Goal: Communication & Community: Answer question/provide support

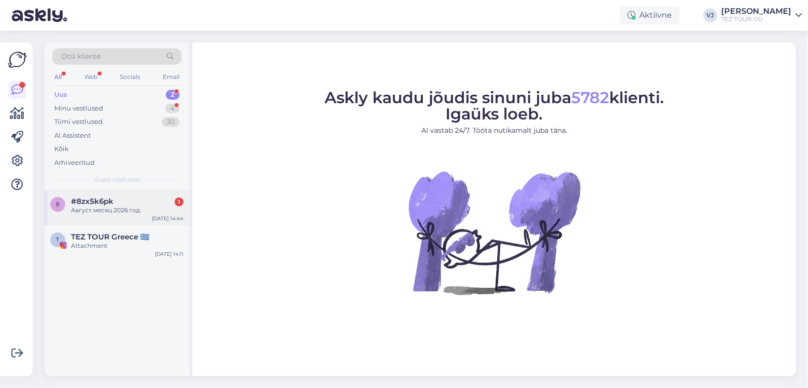
click at [98, 211] on div "Август месяц 2026 год" at bounding box center [127, 210] width 112 height 9
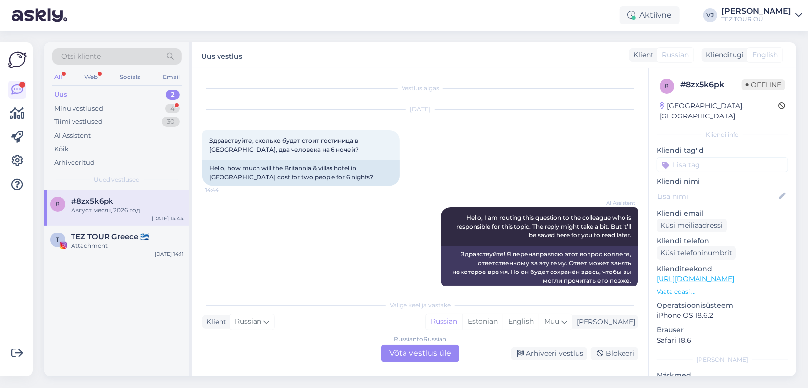
click at [441, 357] on div "Russian to Russian Võta vestlus üle" at bounding box center [420, 353] width 78 height 18
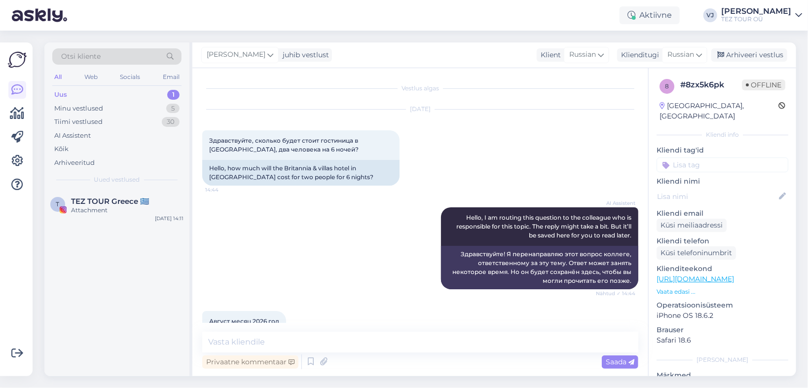
click at [705, 157] on input at bounding box center [722, 164] width 132 height 15
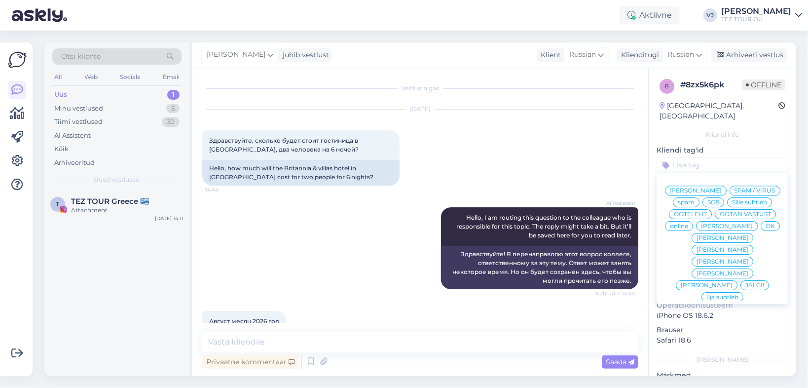
drag, startPoint x: 731, startPoint y: 181, endPoint x: 707, endPoint y: 185, distance: 24.6
click at [722, 187] on span "[PERSON_NAME]" at bounding box center [696, 190] width 52 height 6
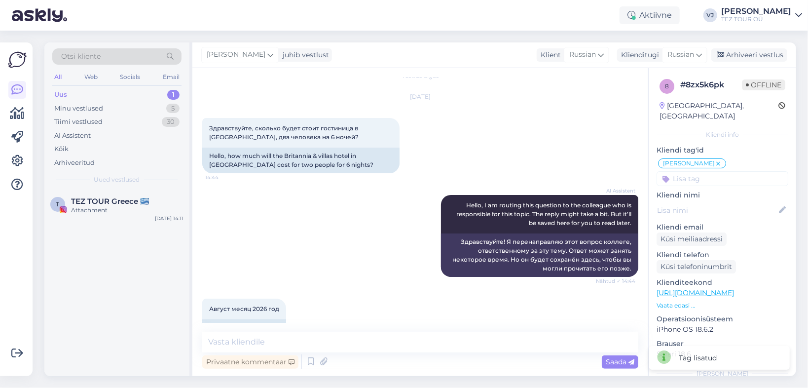
scroll to position [36, 0]
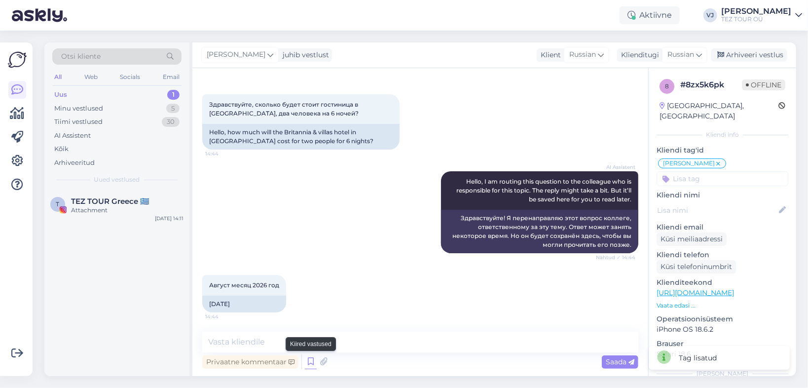
click at [311, 363] on icon at bounding box center [311, 361] width 12 height 15
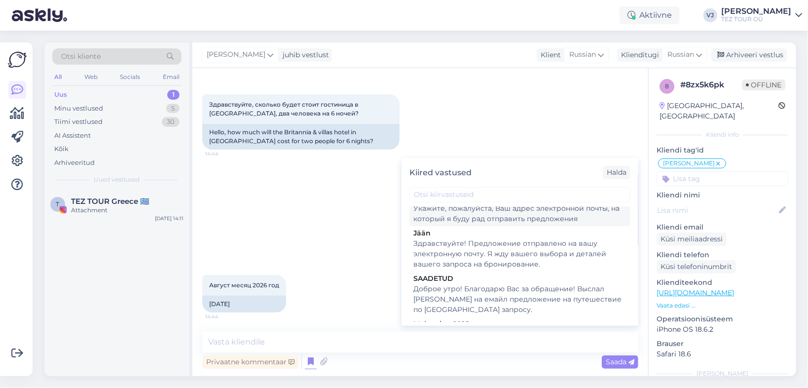
scroll to position [0, 0]
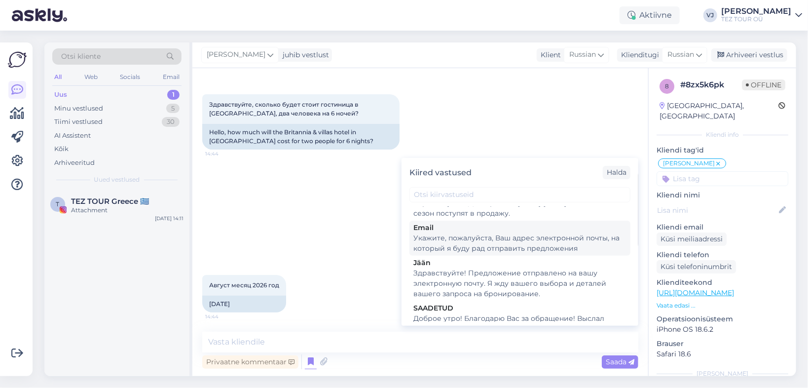
click at [551, 233] on div "Укажите, пожалуйста, Ваш адрес электронной почты, на который я буду рад отправи…" at bounding box center [519, 243] width 213 height 21
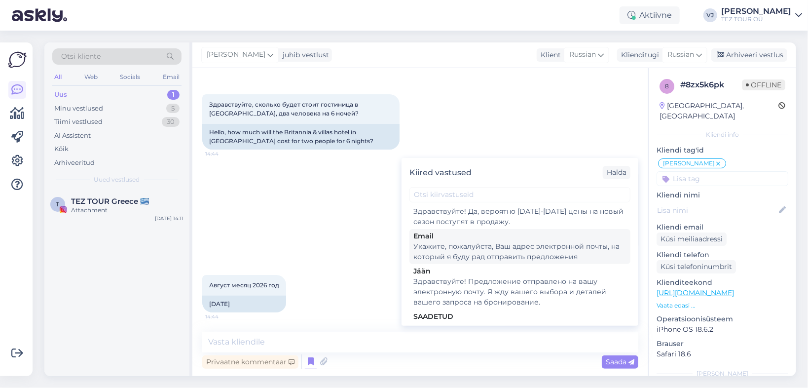
type textarea "Укажите, пожалуйста, Ваш адрес электронной почты, на который я буду рад отправи…"
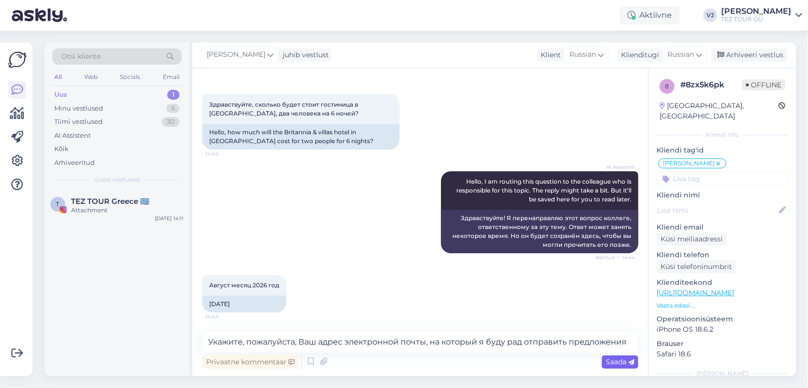
click at [618, 360] on span "Saada" at bounding box center [620, 361] width 29 height 9
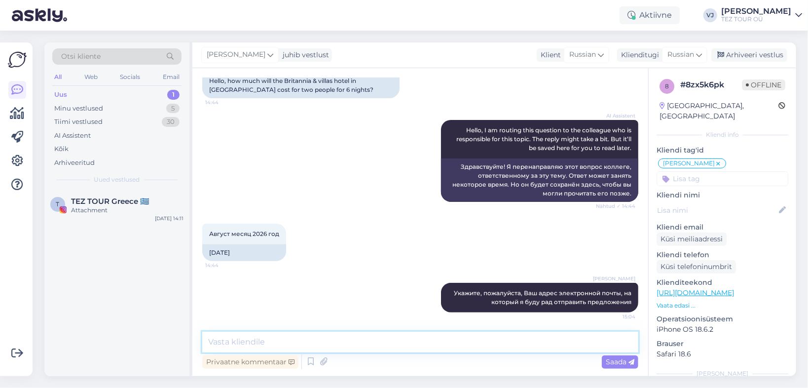
click at [365, 343] on textarea at bounding box center [420, 341] width 436 height 21
type textarea "B"
type textarea "И добрый день!"
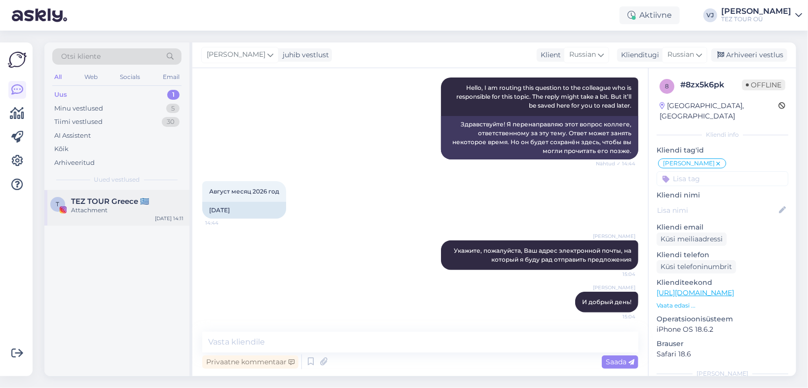
click at [127, 201] on span "TEZ TOUR Greece 🇬🇷" at bounding box center [110, 201] width 78 height 9
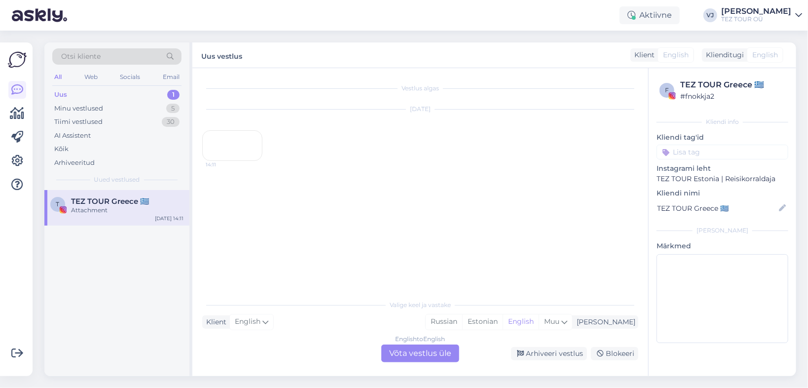
scroll to position [0, 0]
click at [575, 354] on div "Arhiveeri vestlus" at bounding box center [549, 353] width 76 height 13
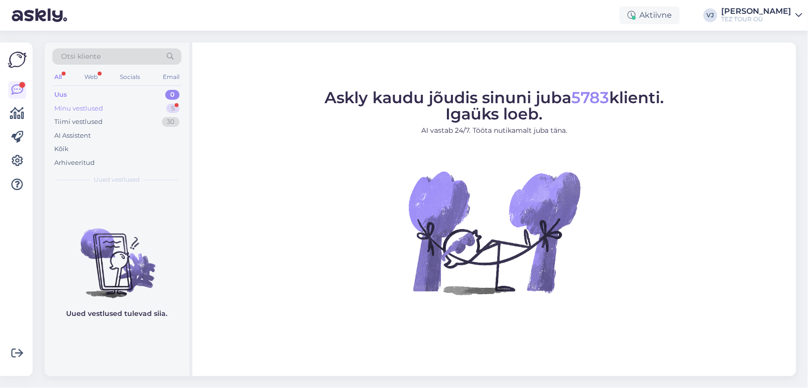
click at [115, 106] on div "Minu vestlused 5" at bounding box center [116, 109] width 129 height 14
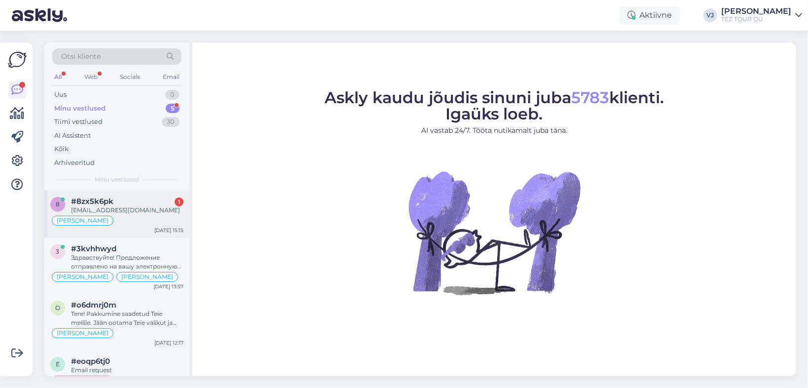
click at [123, 210] on div "jakolena.73@gmail.com" at bounding box center [127, 210] width 112 height 9
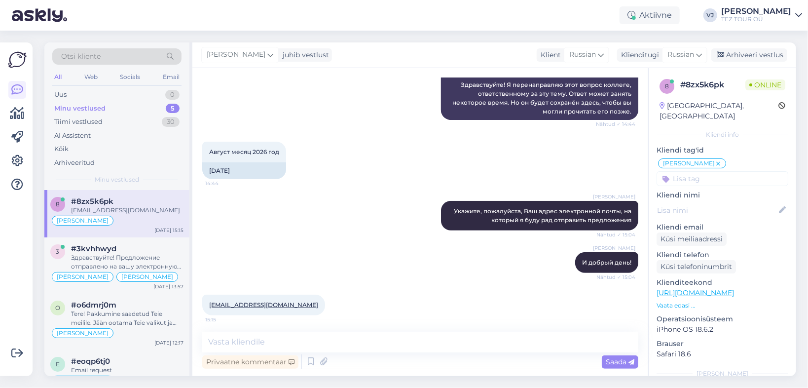
scroll to position [172, 0]
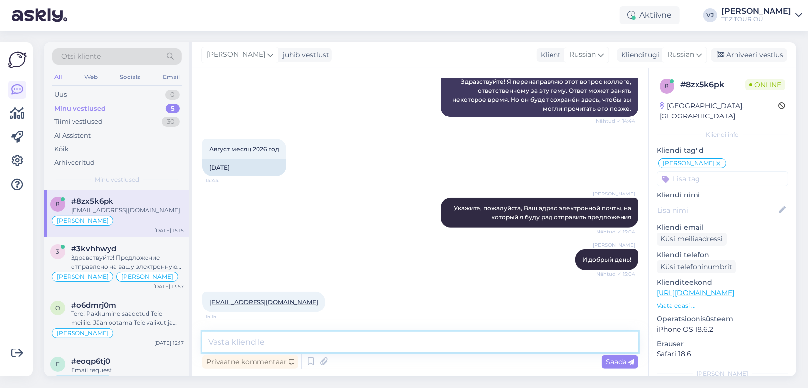
click at [370, 346] on textarea at bounding box center [420, 341] width 436 height 21
type textarea "Спасибо!"
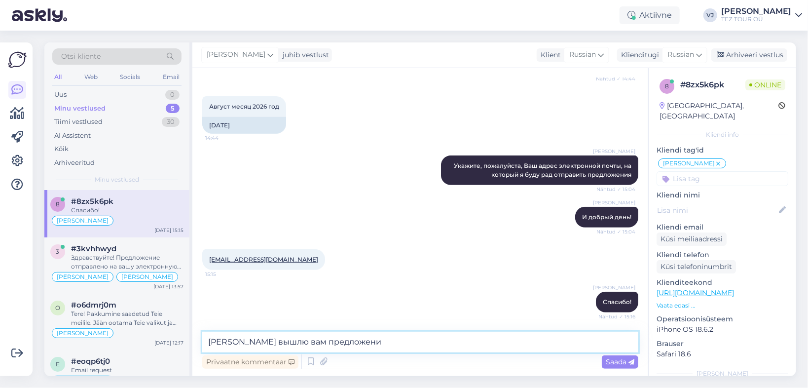
type textarea "Скоро вышлю вам предложения"
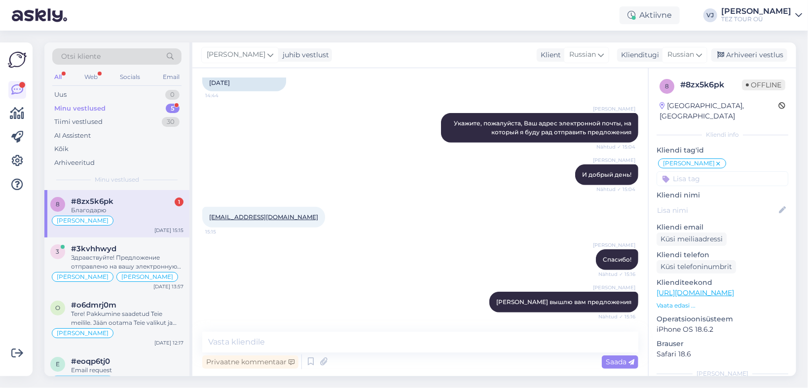
scroll to position [299, 0]
